Goal: Task Accomplishment & Management: Manage account settings

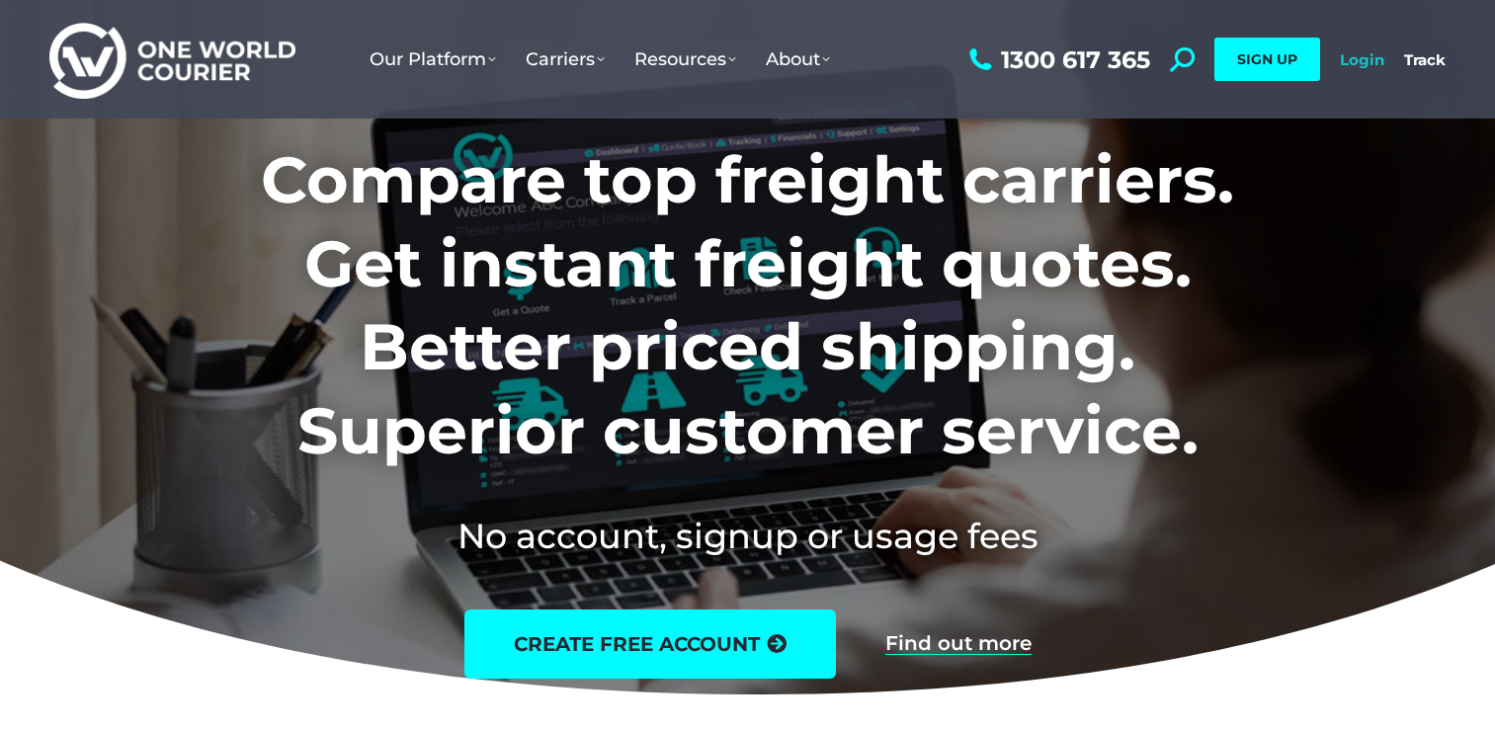
click at [1353, 61] on link "Login" at bounding box center [1362, 59] width 44 height 19
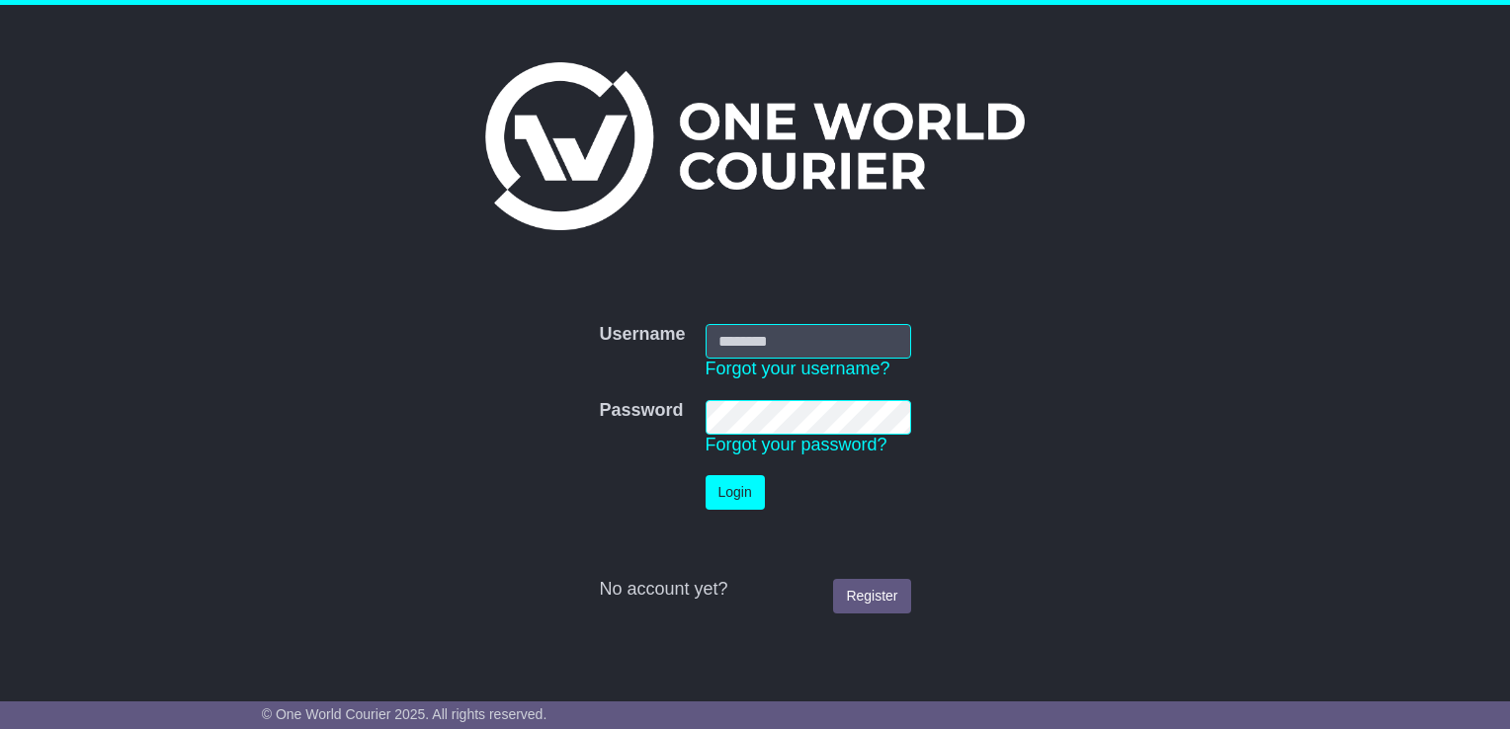
click at [758, 345] on input "Username" at bounding box center [807, 341] width 205 height 35
type input "**********"
click at [705, 475] on button "Login" at bounding box center [734, 492] width 59 height 35
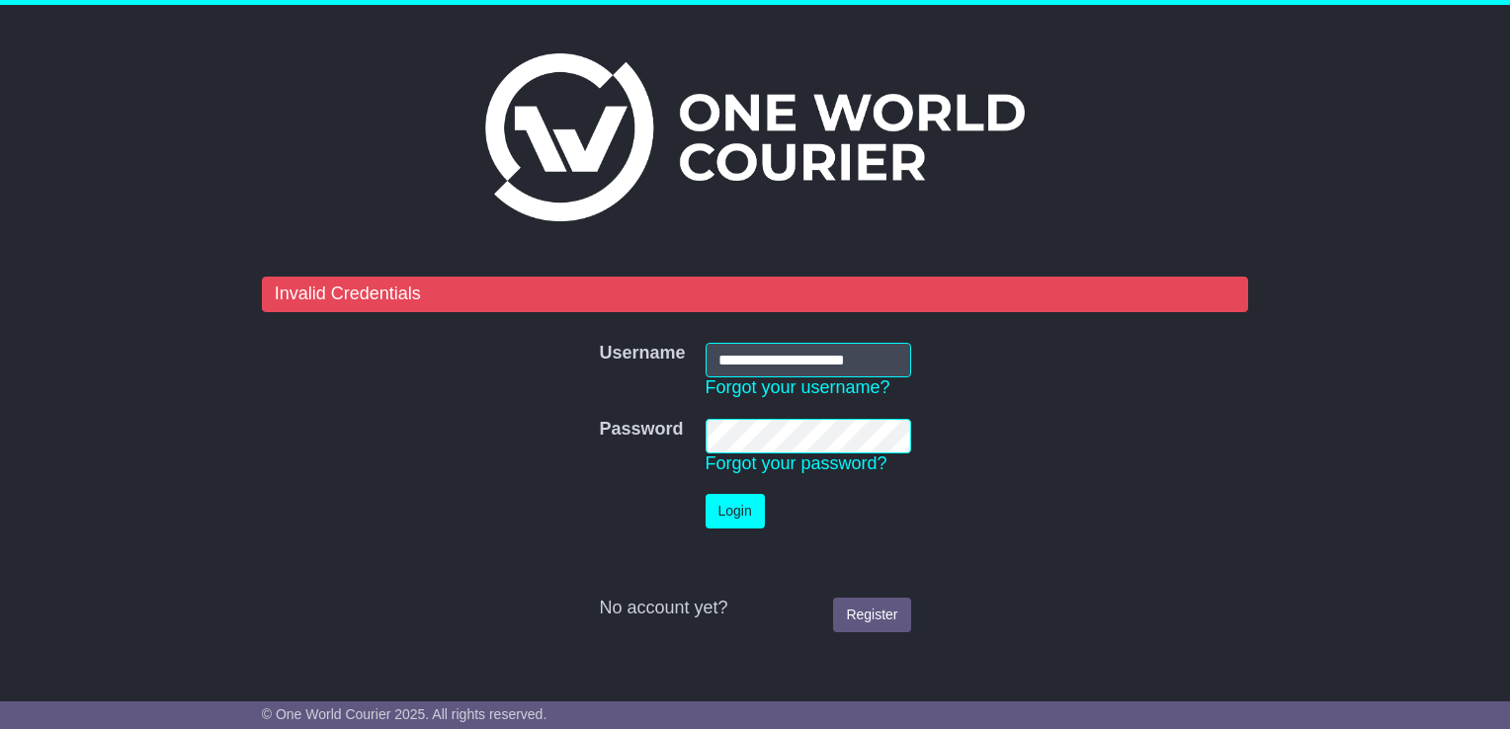
click at [705, 494] on button "Login" at bounding box center [734, 511] width 59 height 35
click at [735, 512] on button "Login" at bounding box center [734, 511] width 59 height 35
